Goal: Task Accomplishment & Management: Manage account settings

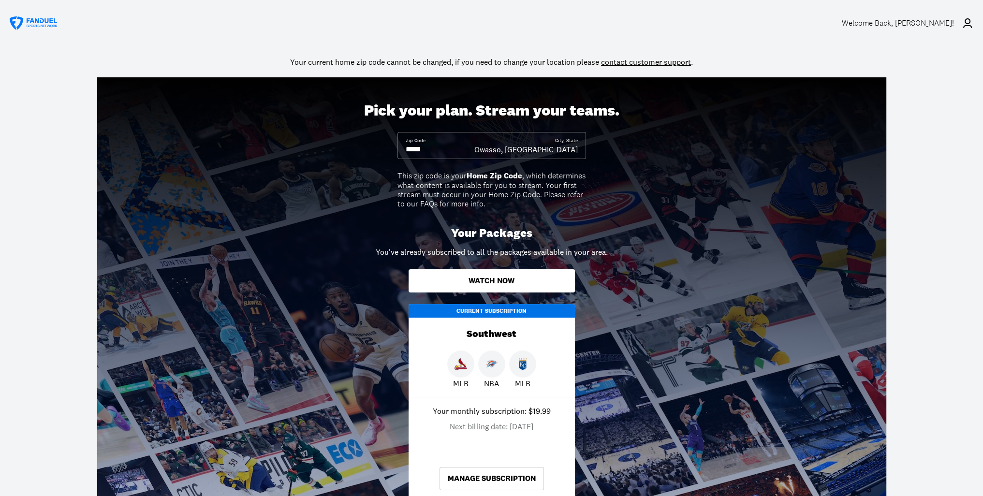
click at [945, 26] on div "Welcome Back , [PERSON_NAME]!" at bounding box center [897, 22] width 112 height 9
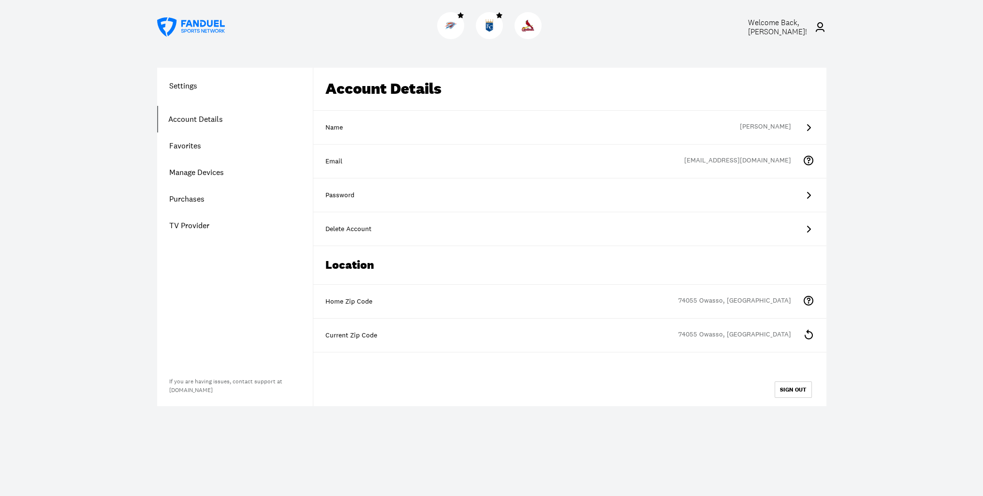
click at [196, 201] on link "Purchases" at bounding box center [235, 199] width 156 height 27
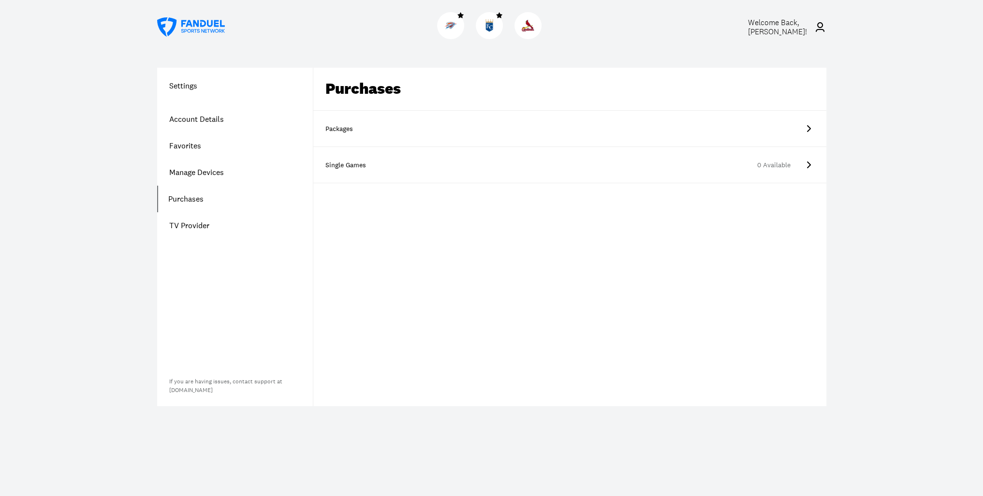
click at [184, 116] on link "Account Details" at bounding box center [235, 119] width 156 height 27
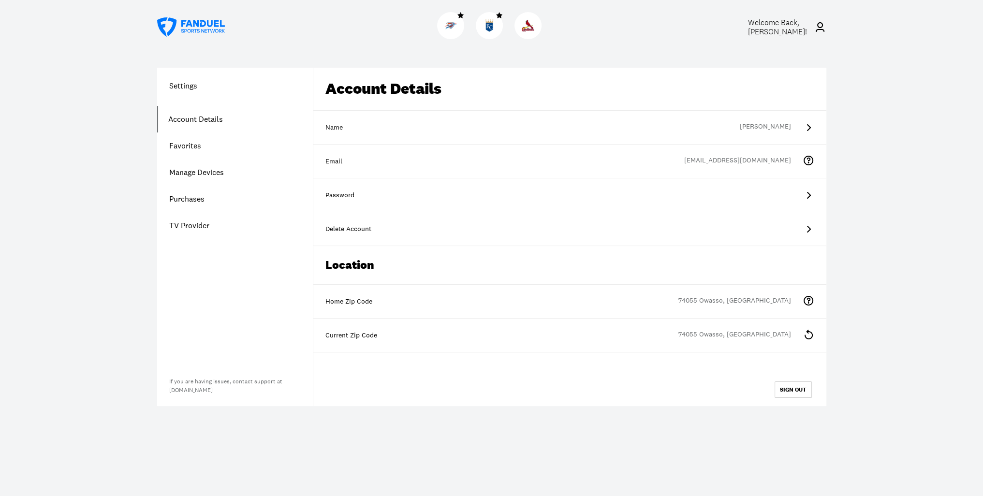
click at [189, 200] on link "Purchases" at bounding box center [235, 199] width 156 height 27
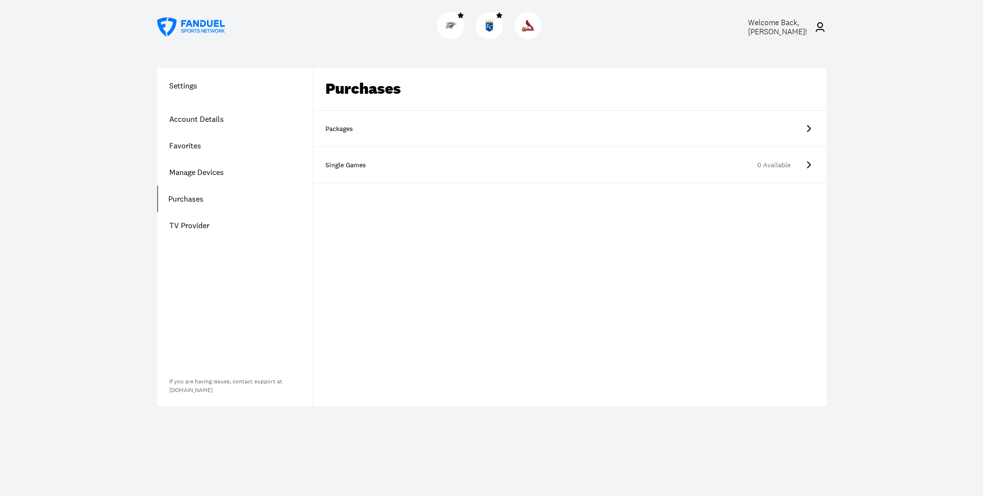
click at [360, 127] on div "Packages" at bounding box center [349, 129] width 48 height 10
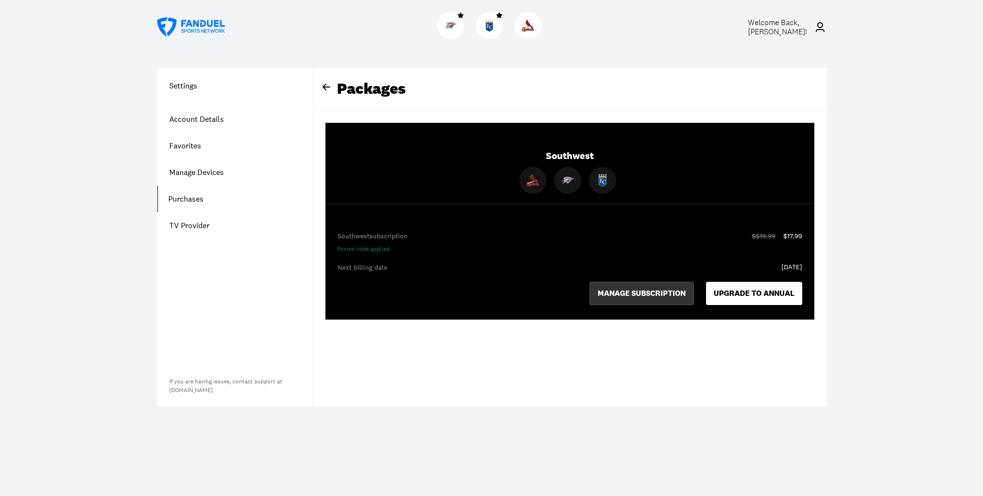
click at [621, 299] on button "MANAGE SUBSCRIPTION" at bounding box center [641, 293] width 104 height 23
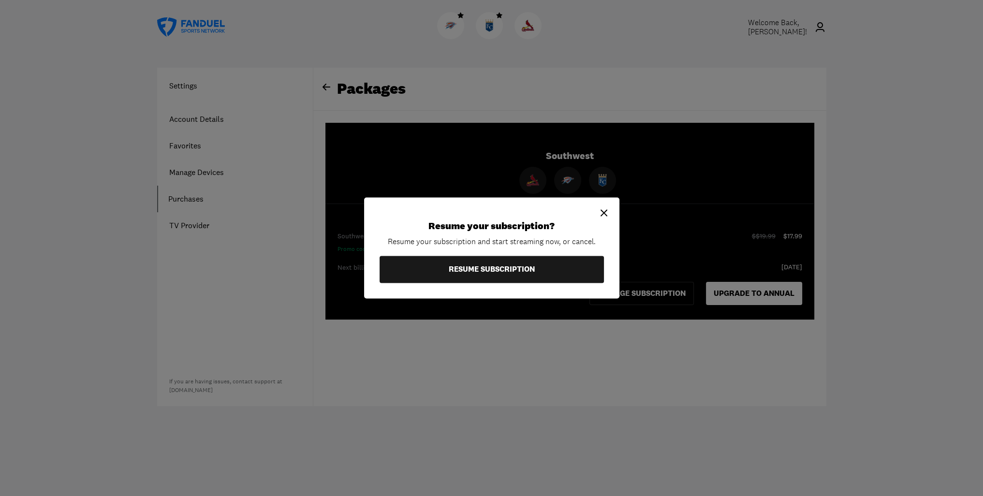
click at [602, 213] on icon at bounding box center [604, 213] width 12 height 12
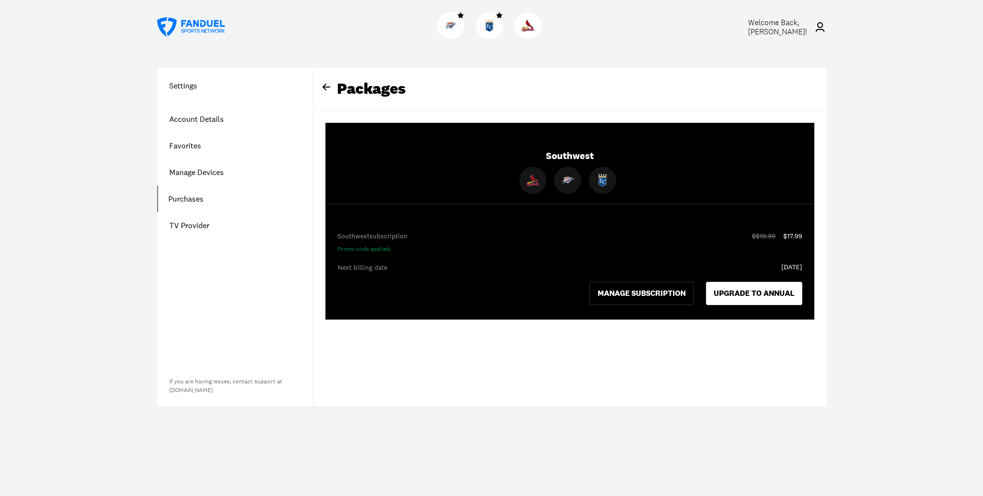
click at [655, 408] on div "Settings Account Details Favorites Manage Devices Purchases TV Provider If you …" at bounding box center [491, 236] width 715 height 385
click at [887, 225] on div "Welcome Back, [PERSON_NAME] ! Settings Account Details Favorites Manage Devices…" at bounding box center [491, 248] width 983 height 496
